Goal: Task Accomplishment & Management: Complete application form

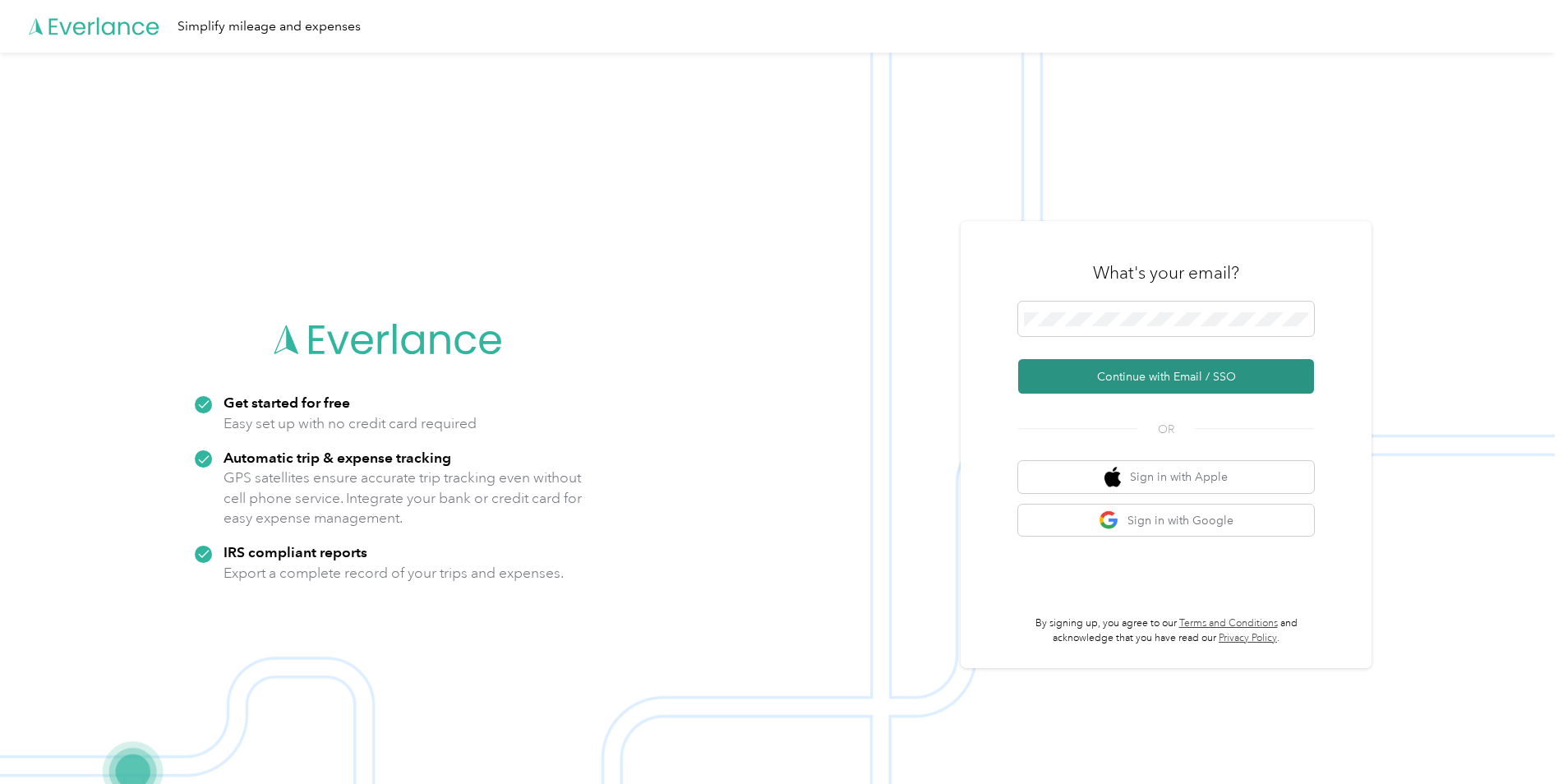
click at [1135, 365] on button "Continue with Email / SSO" at bounding box center [1166, 376] width 296 height 34
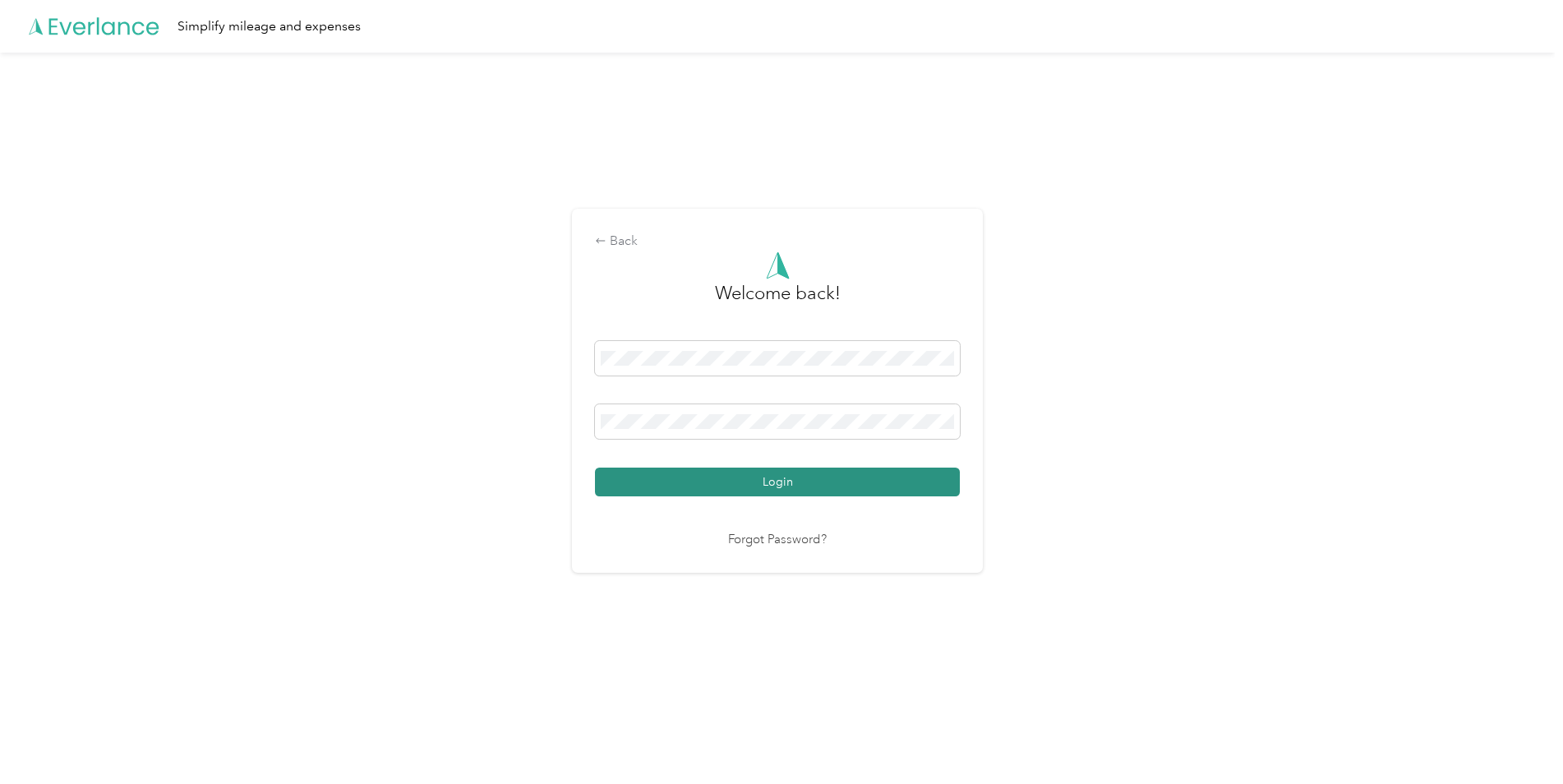
click at [740, 479] on button "Login" at bounding box center [777, 482] width 364 height 29
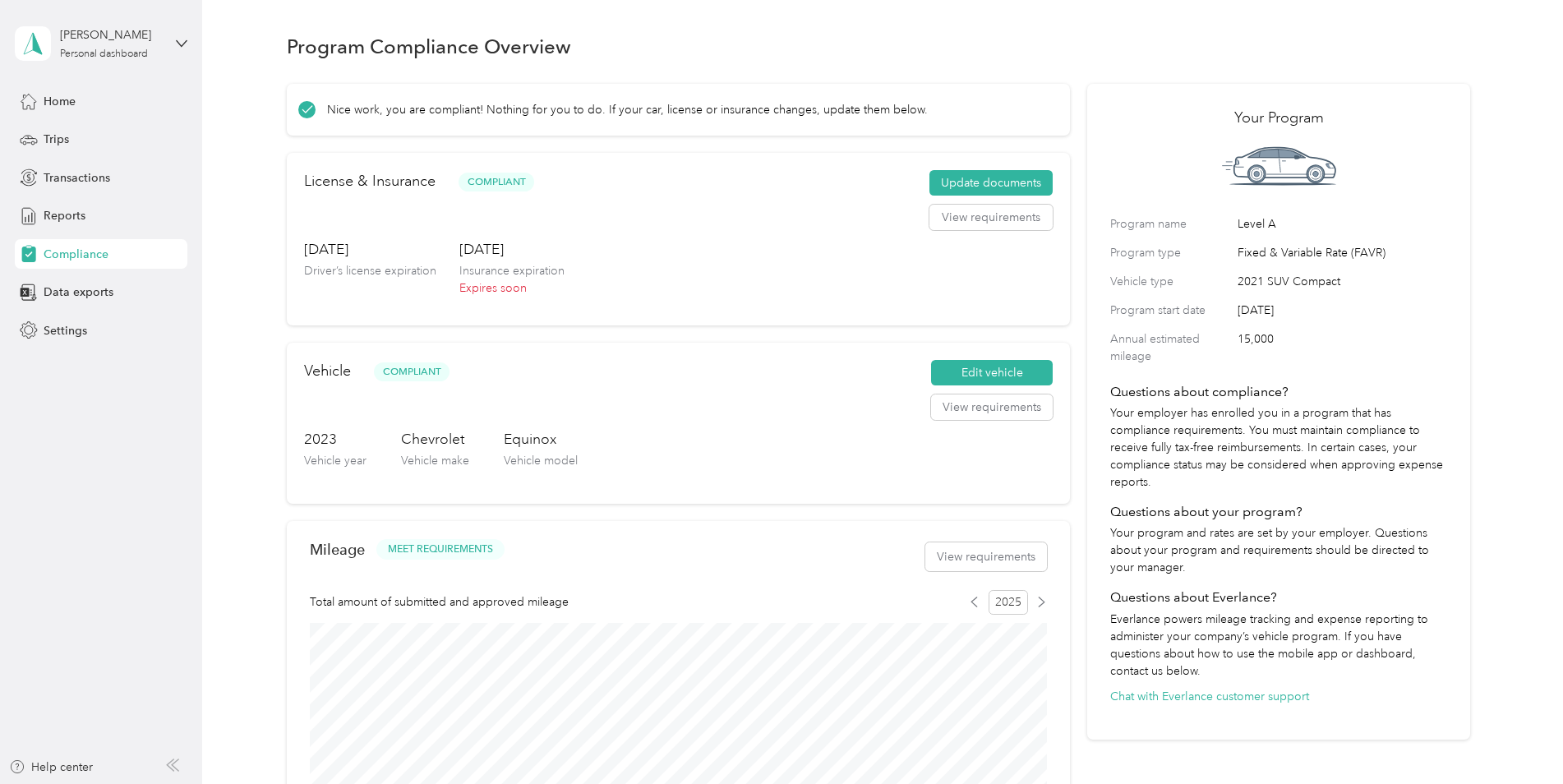
click at [830, 43] on div "Program Compliance Overview" at bounding box center [878, 46] width 1183 height 34
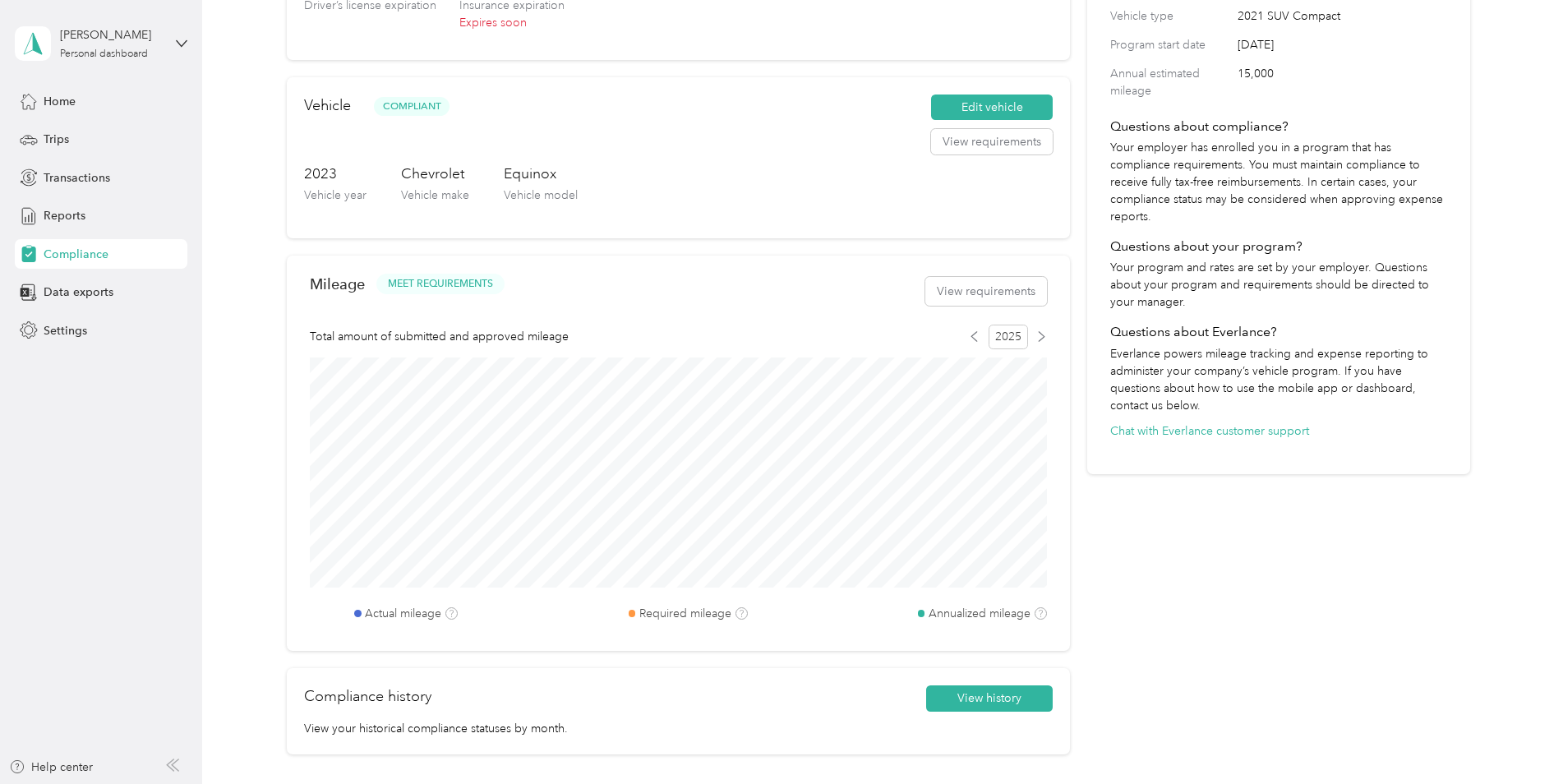
scroll to position [328, 0]
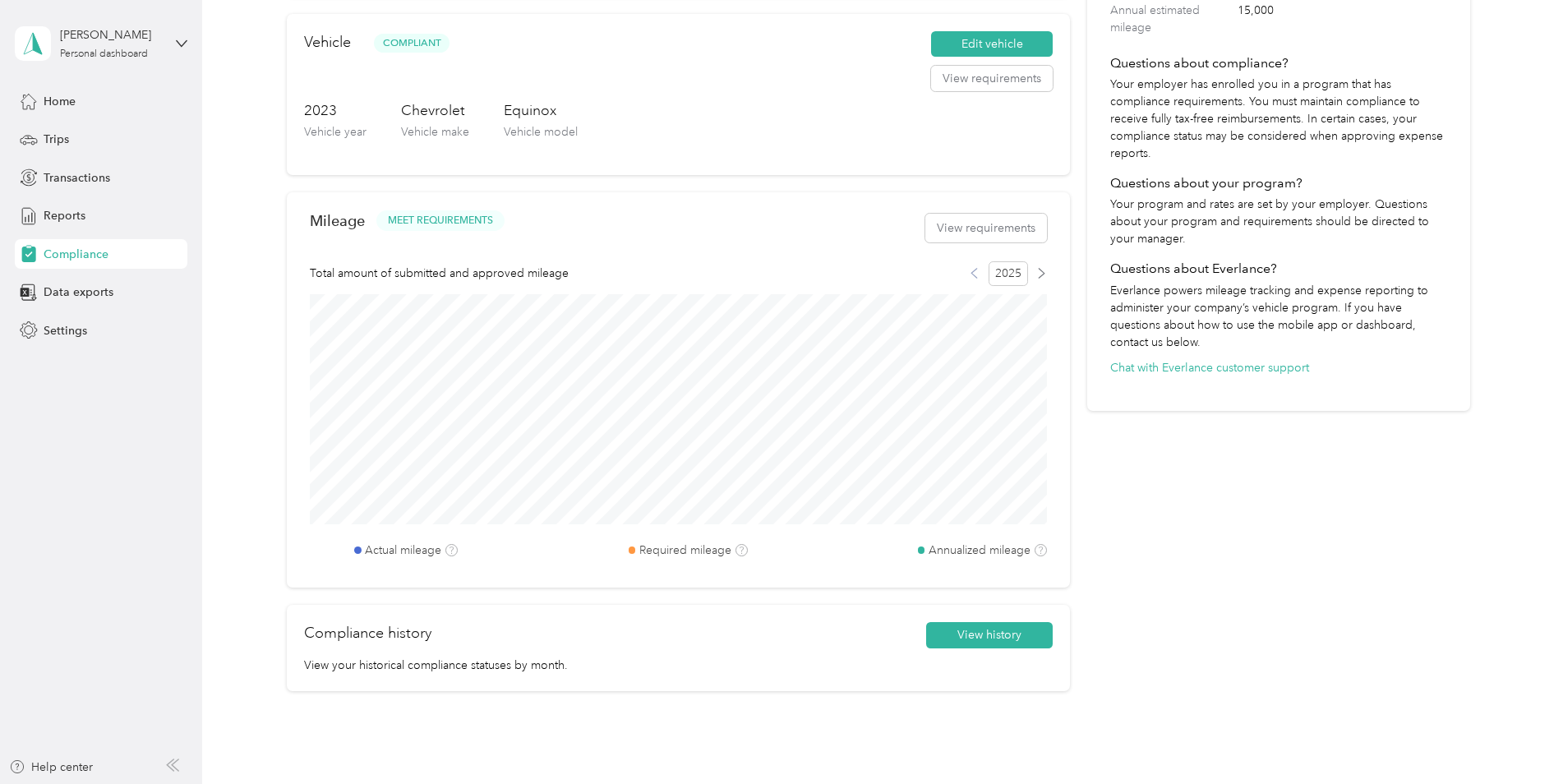
click at [971, 275] on icon at bounding box center [974, 273] width 5 height 9
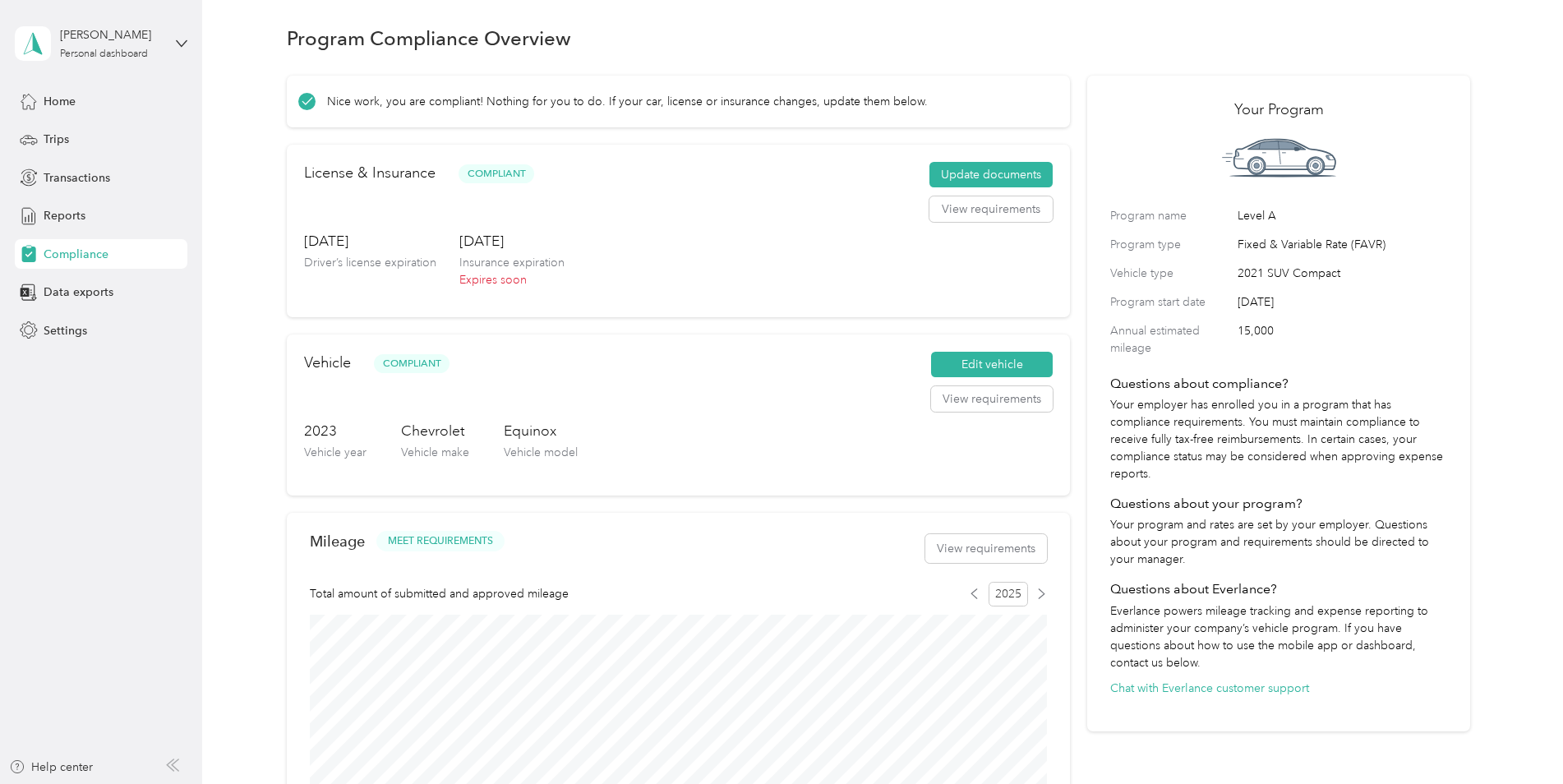
scroll to position [0, 0]
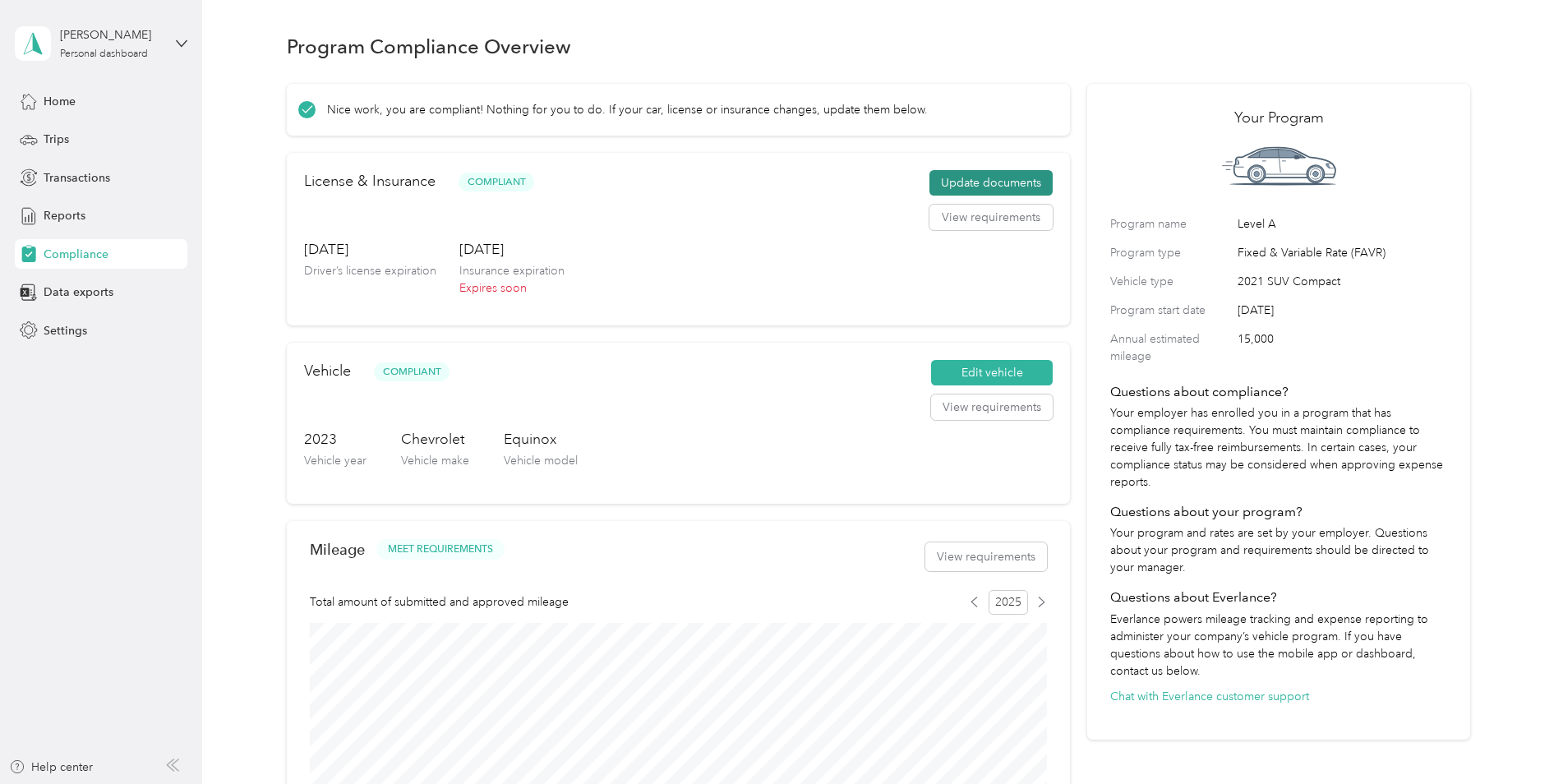
click at [965, 177] on button "Update documents" at bounding box center [991, 183] width 123 height 26
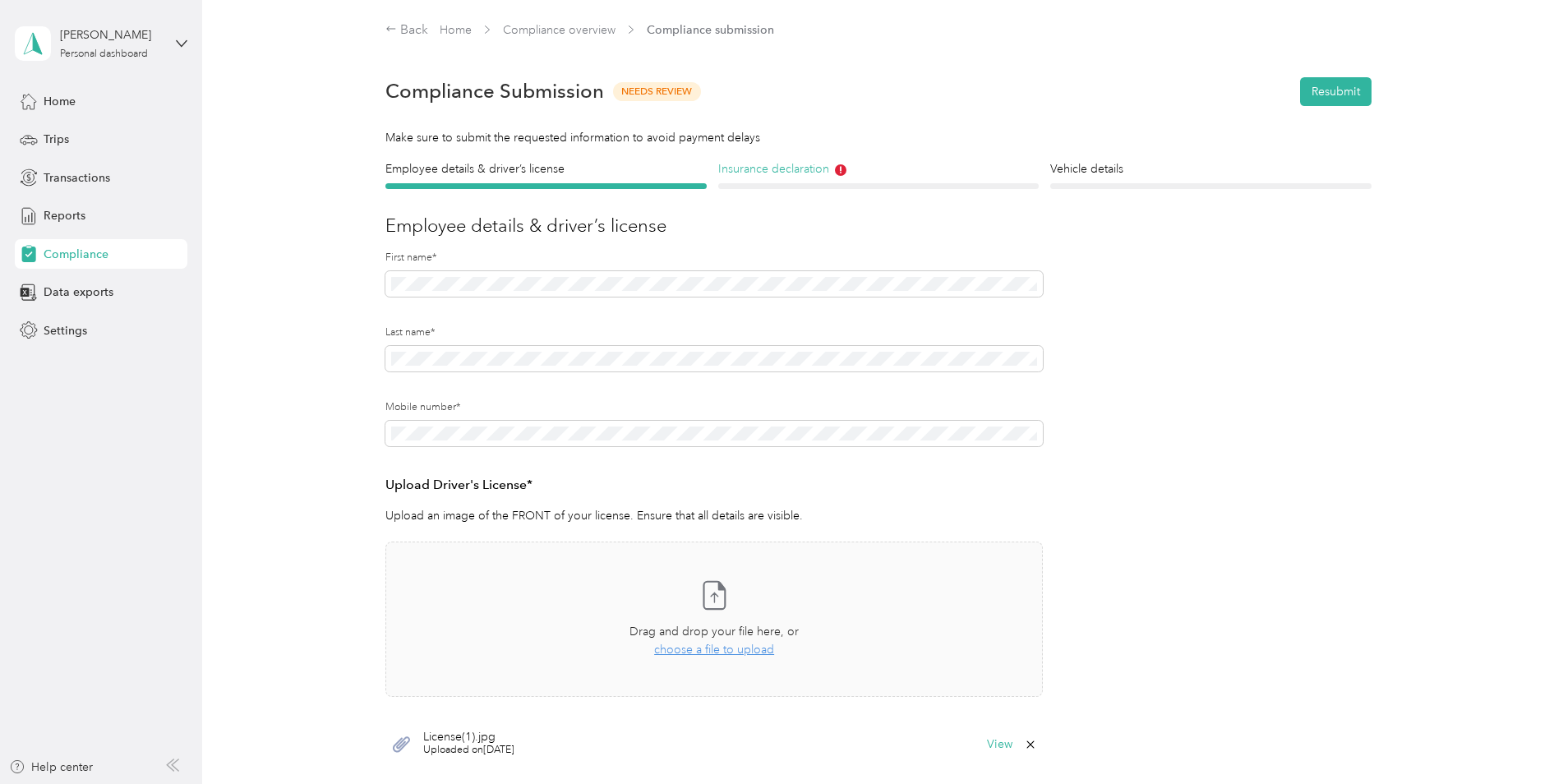
click at [782, 165] on h4 "Insurance declaration" at bounding box center [879, 169] width 321 height 17
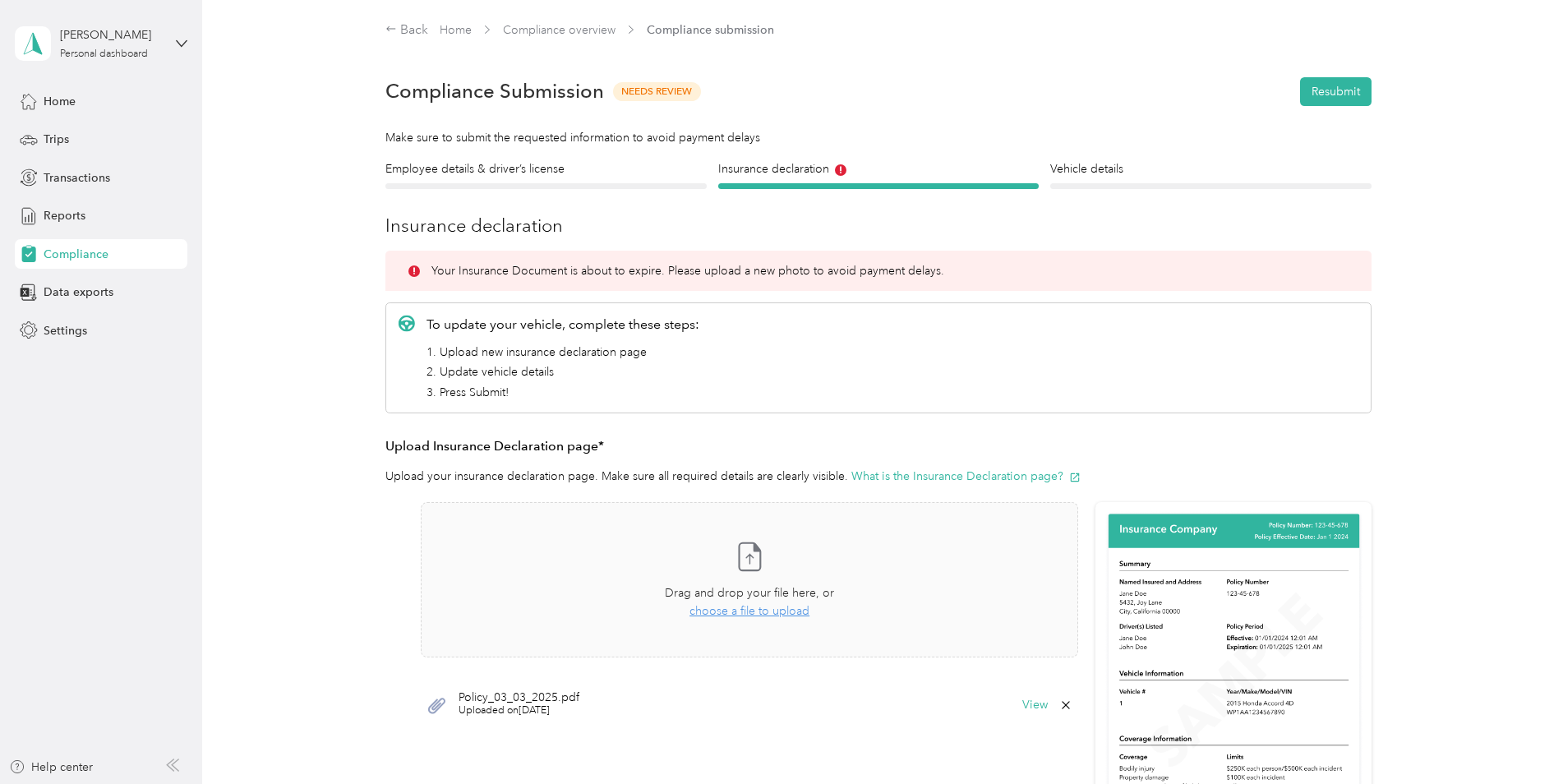
scroll to position [82, 0]
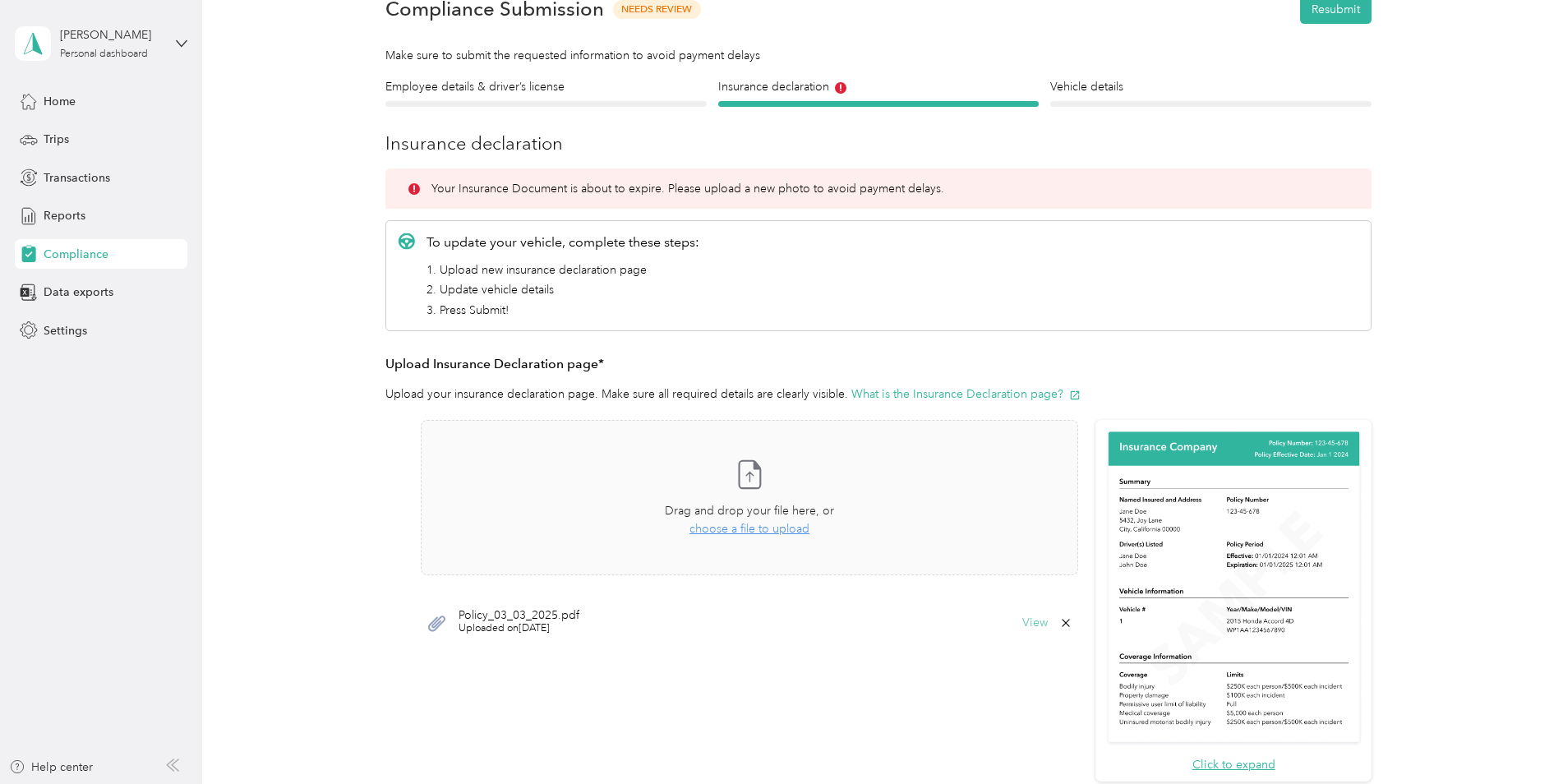
click at [1028, 627] on button "View" at bounding box center [1034, 623] width 25 height 12
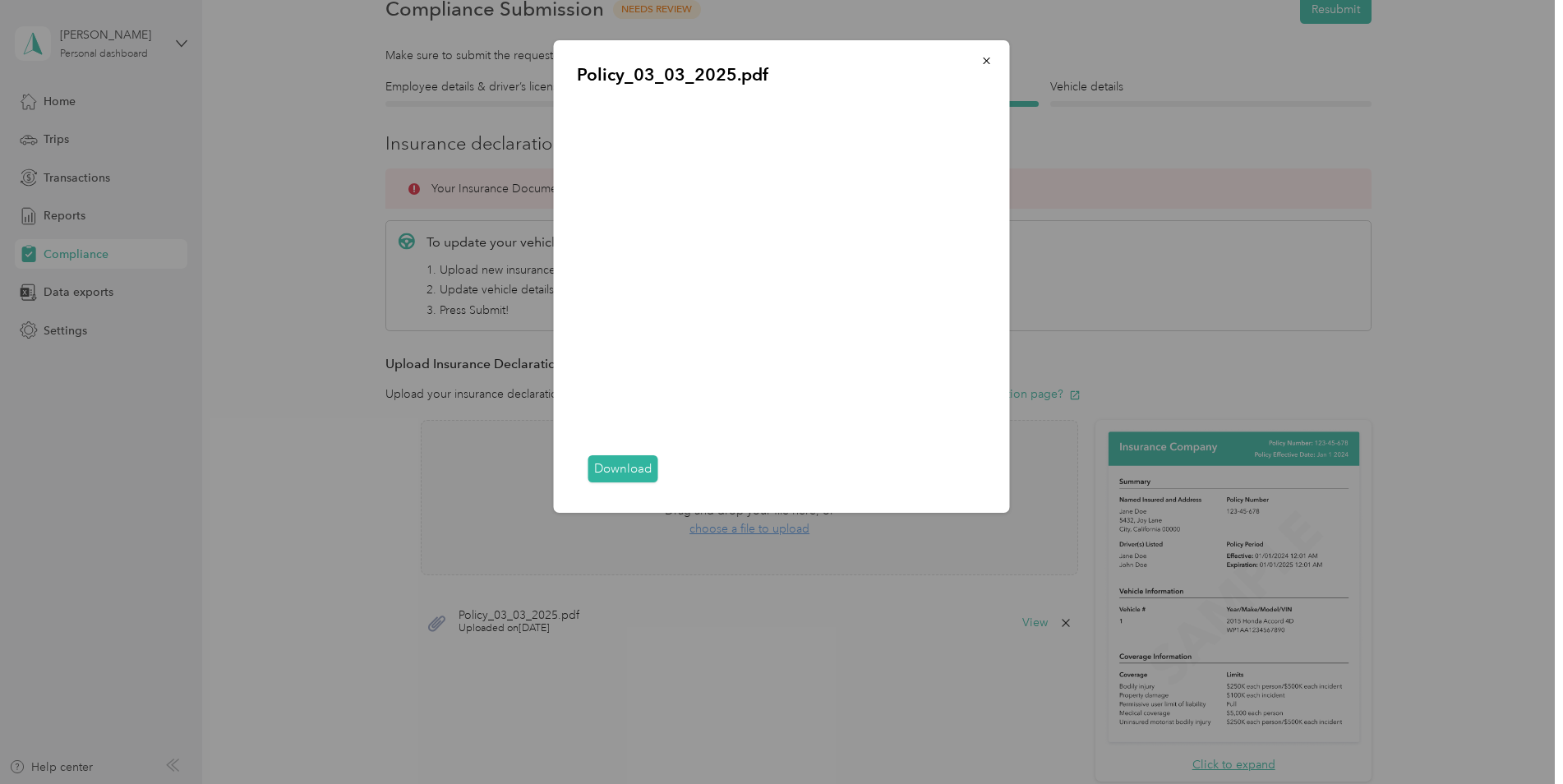
click at [1115, 214] on div "Policy_03_03_2025.pdf Download" at bounding box center [1009, 278] width 456 height 478
click at [977, 58] on button "button" at bounding box center [986, 61] width 34 height 29
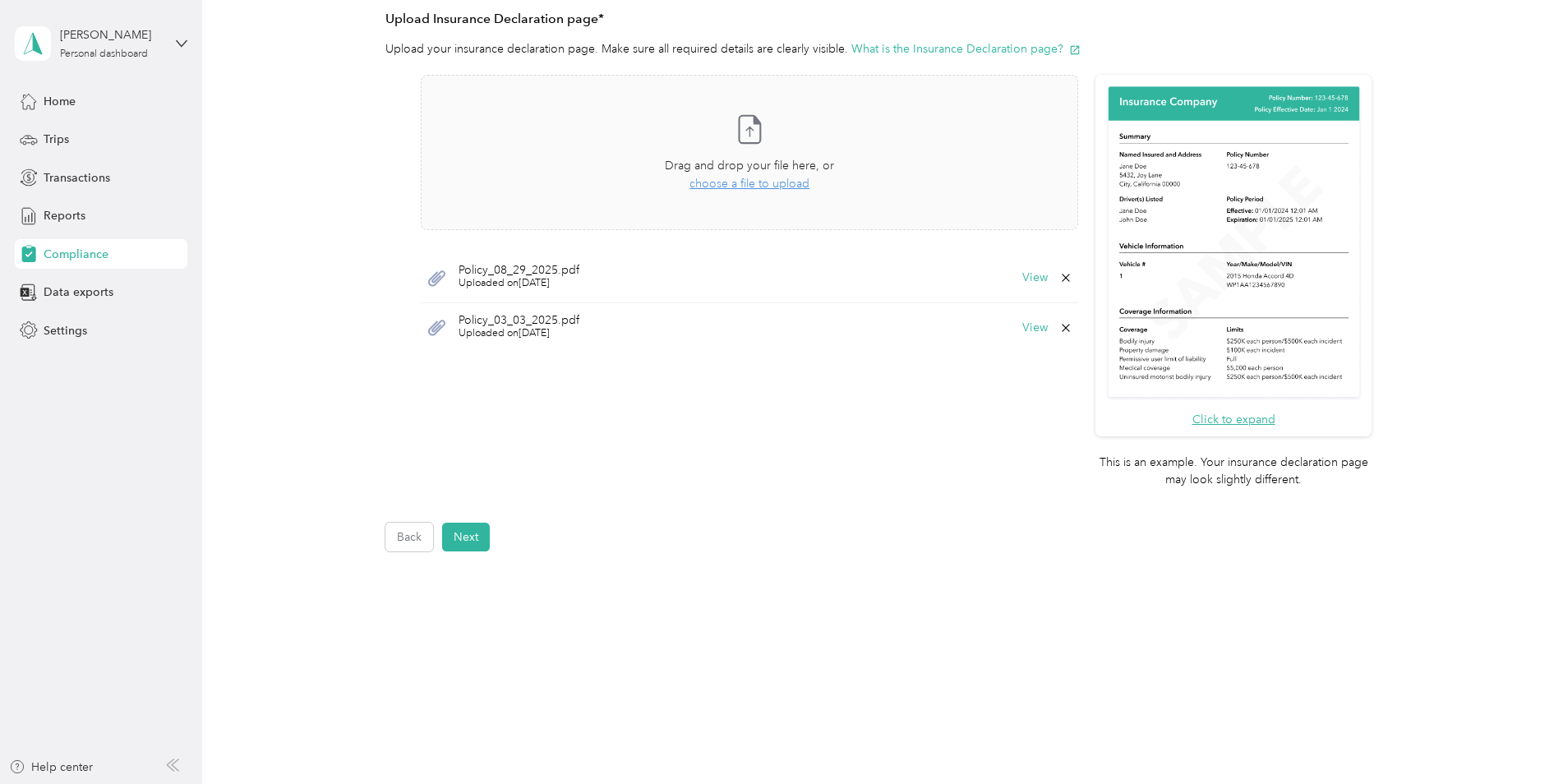
scroll to position [433, 0]
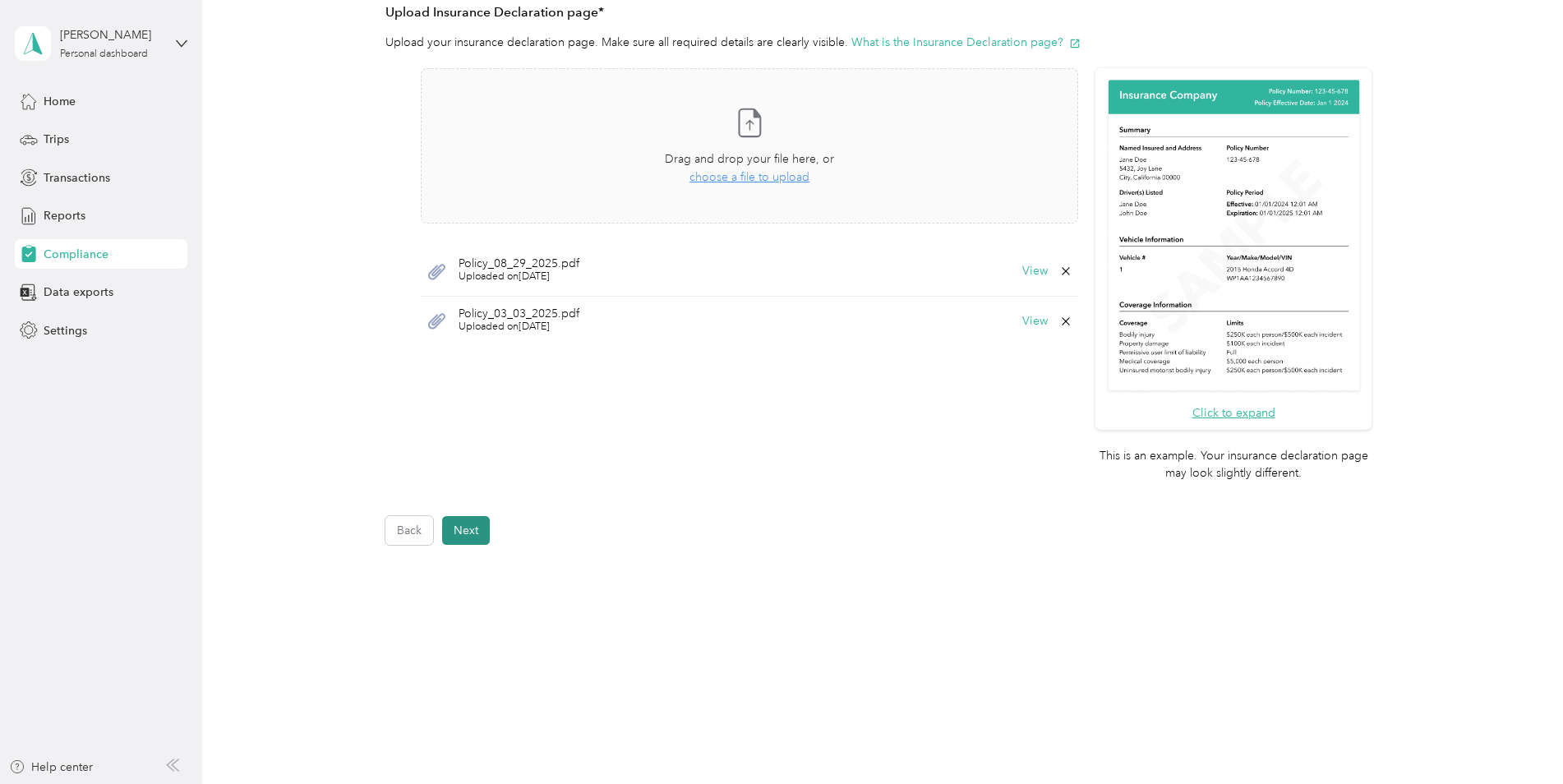
click at [460, 529] on button "Next" at bounding box center [466, 530] width 48 height 29
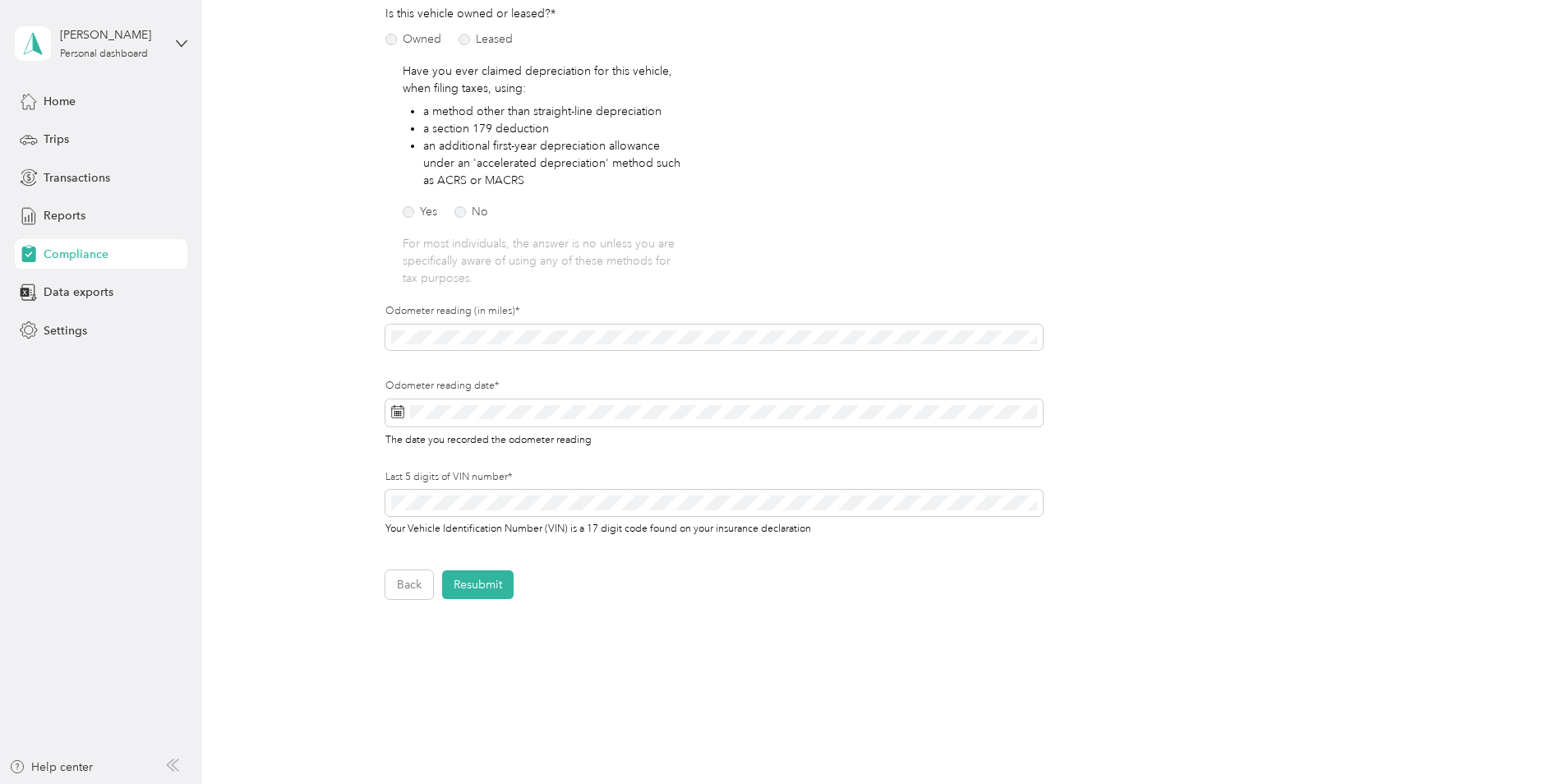
scroll to position [267, 0]
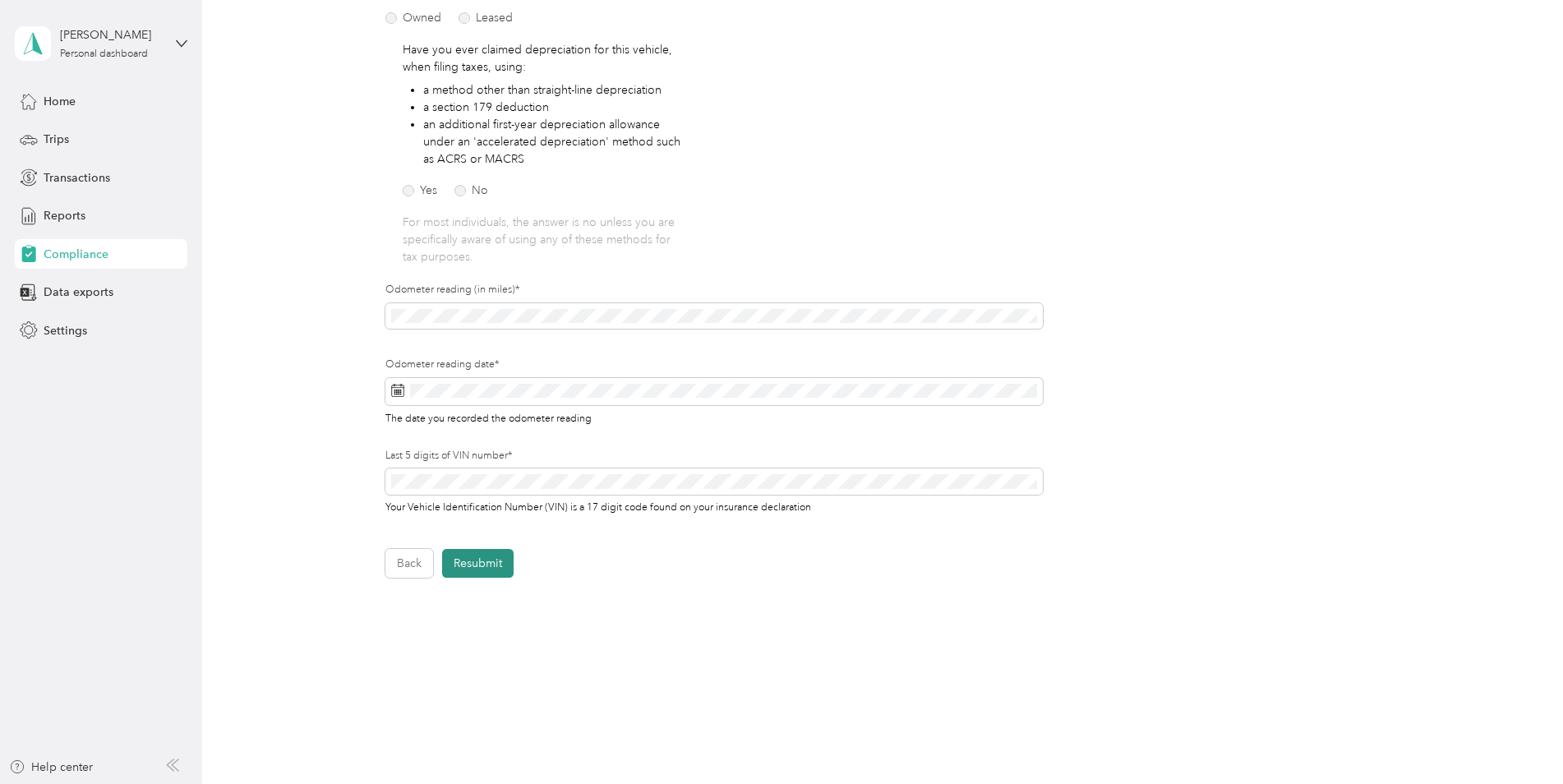
click at [504, 570] on button "Resubmit" at bounding box center [478, 563] width 72 height 29
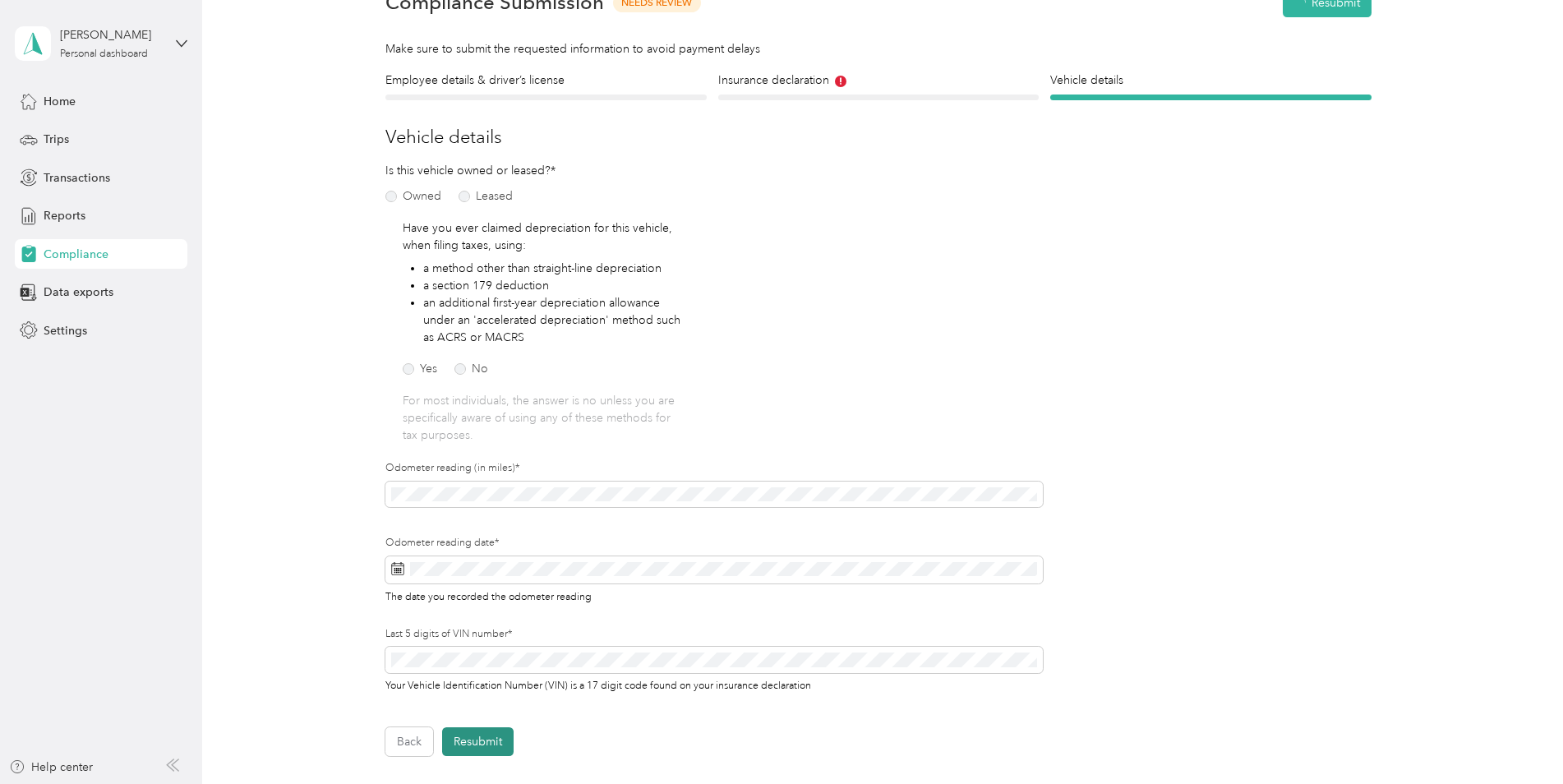
scroll to position [21, 0]
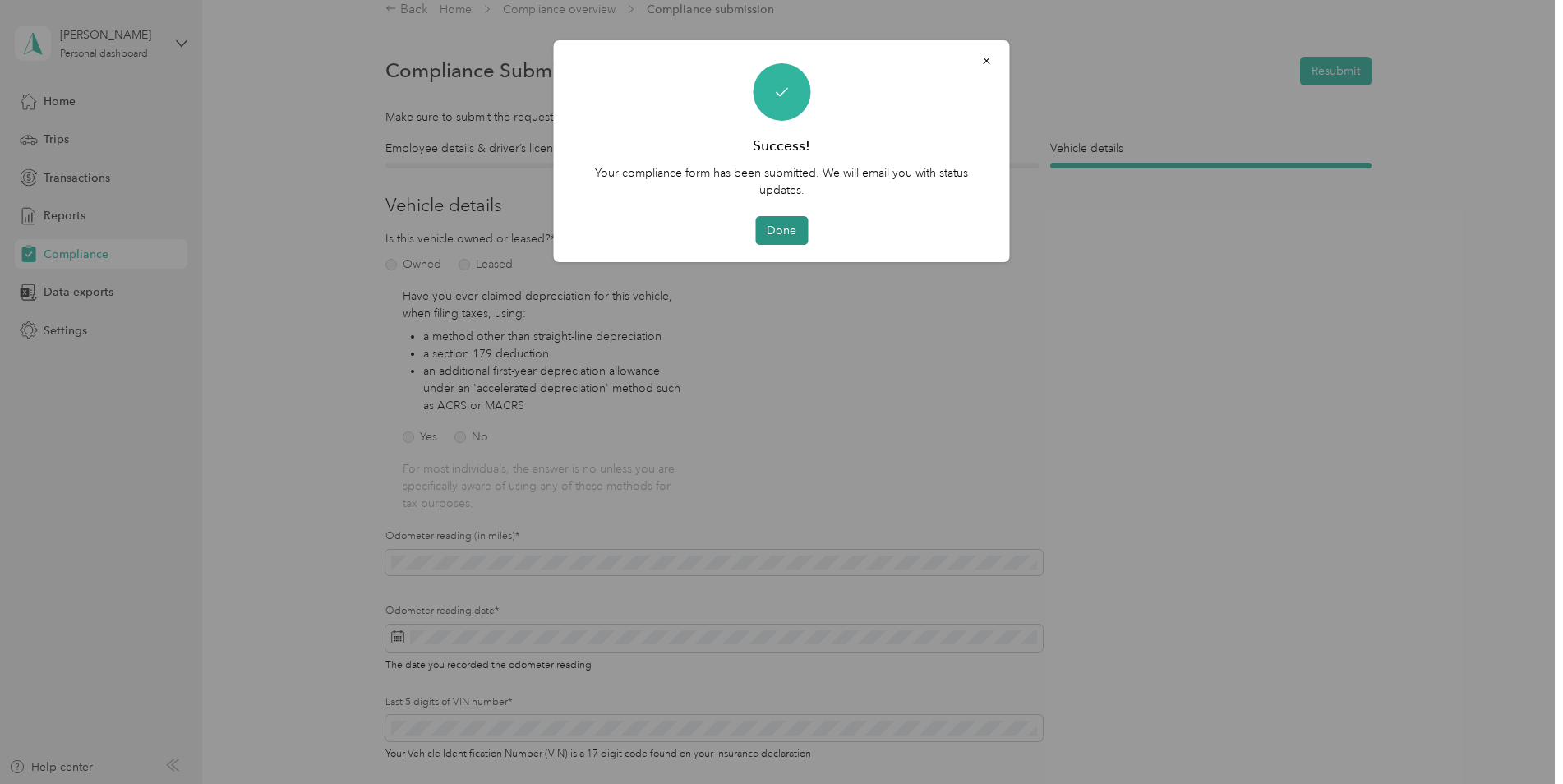
click at [790, 233] on button "Done" at bounding box center [782, 230] width 53 height 29
